Goal: Find specific page/section: Find specific page/section

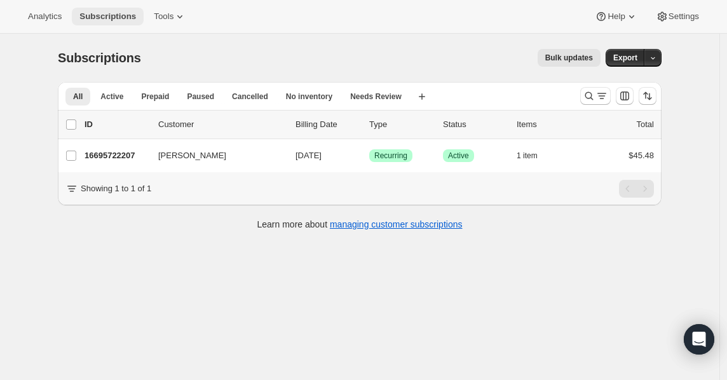
click at [122, 18] on span "Subscriptions" at bounding box center [107, 16] width 57 height 10
click at [595, 98] on icon "Search and filter results" at bounding box center [589, 96] width 13 height 13
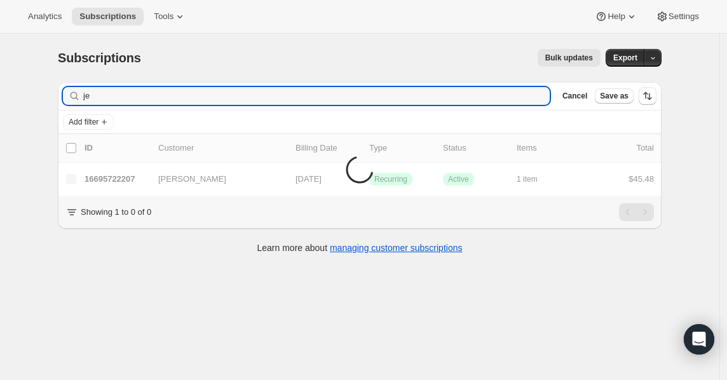
type input "j"
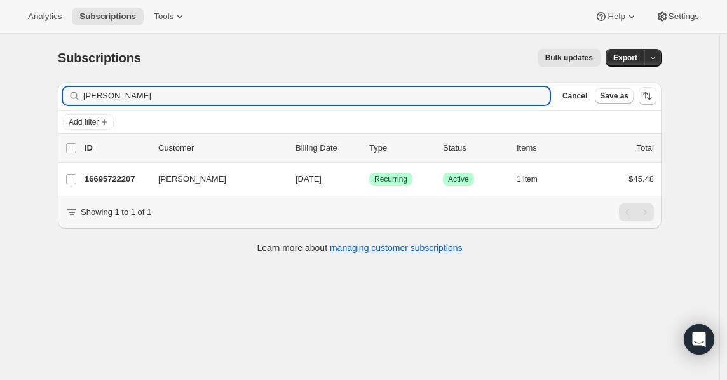
type input "[PERSON_NAME]"
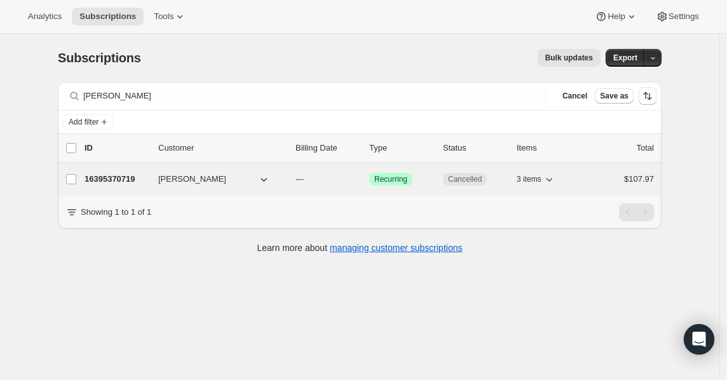
click at [386, 184] on span "Recurring" at bounding box center [390, 179] width 33 height 10
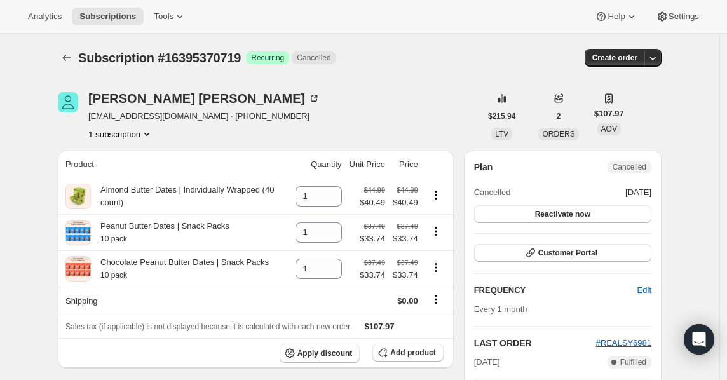
scroll to position [1, 0]
